Goal: Find specific page/section: Find specific page/section

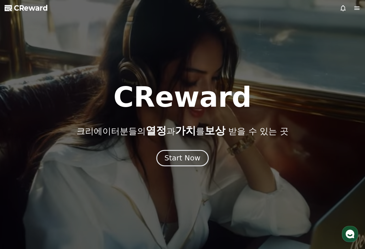
click at [188, 154] on div "Start Now" at bounding box center [183, 158] width 36 height 10
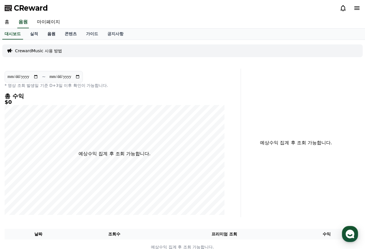
click at [45, 32] on link "음원" at bounding box center [51, 34] width 17 height 11
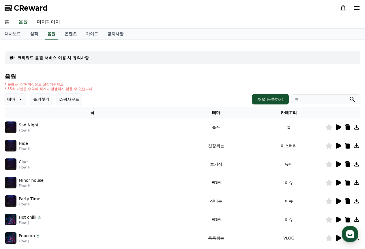
click at [46, 97] on button "즐겨찾기" at bounding box center [41, 100] width 21 height 12
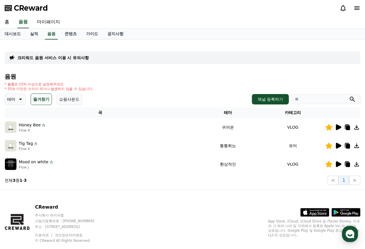
click at [356, 126] on icon at bounding box center [356, 127] width 7 height 7
